Goal: Transaction & Acquisition: Purchase product/service

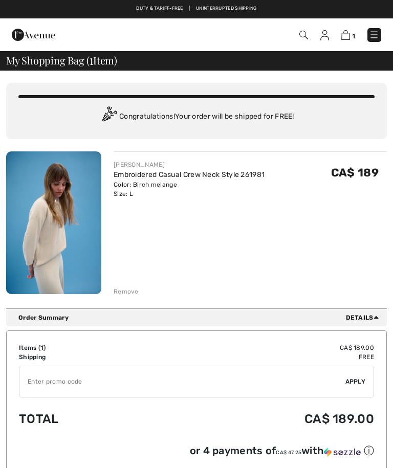
click at [284, 251] on div "JOSEPH RIBKOFF Embroidered Casual Crew Neck Style 261981 Color: Birch melange S…" at bounding box center [250, 224] width 273 height 145
click at [53, 245] on img at bounding box center [53, 223] width 95 height 143
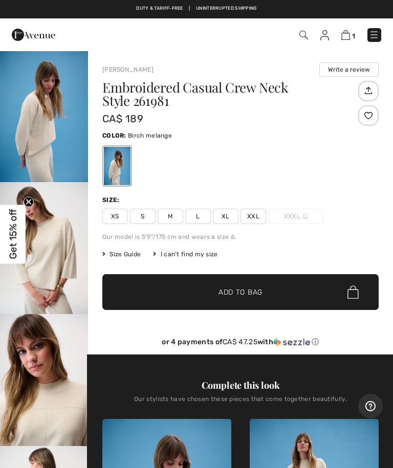
click at [78, 269] on img "2 / 5" at bounding box center [44, 248] width 88 height 132
